Goal: Check status

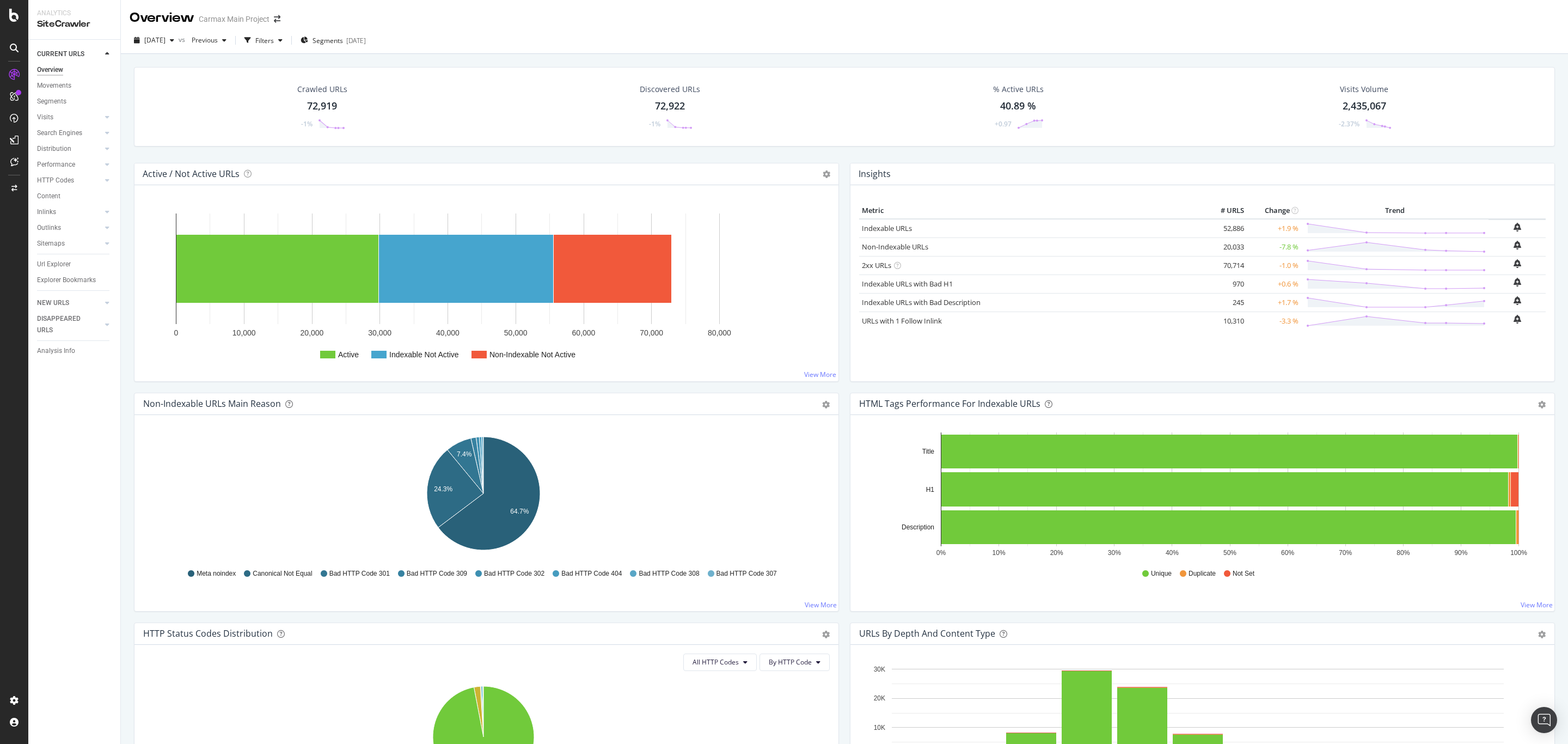
click at [129, 668] on div "HTTP Status Codes Distribution Pie Table Export as CSV Add to Custom Report All…" at bounding box center [486, 737] width 716 height 230
